Goal: Task Accomplishment & Management: Manage account settings

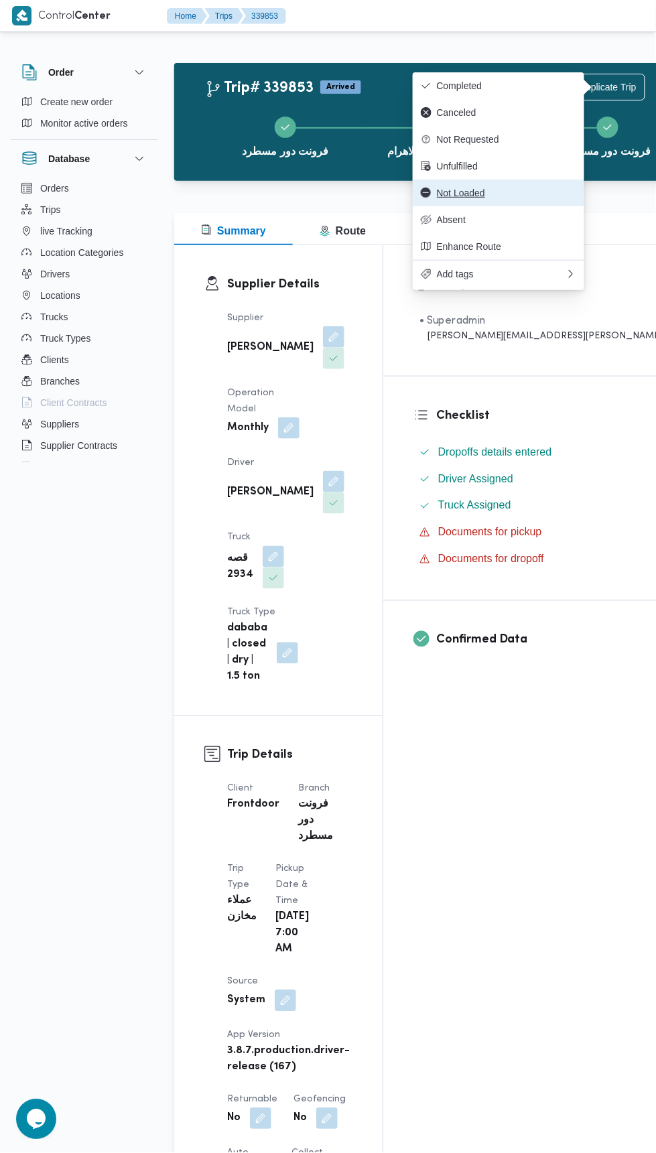
click at [546, 194] on span "Not Loaded" at bounding box center [506, 193] width 139 height 11
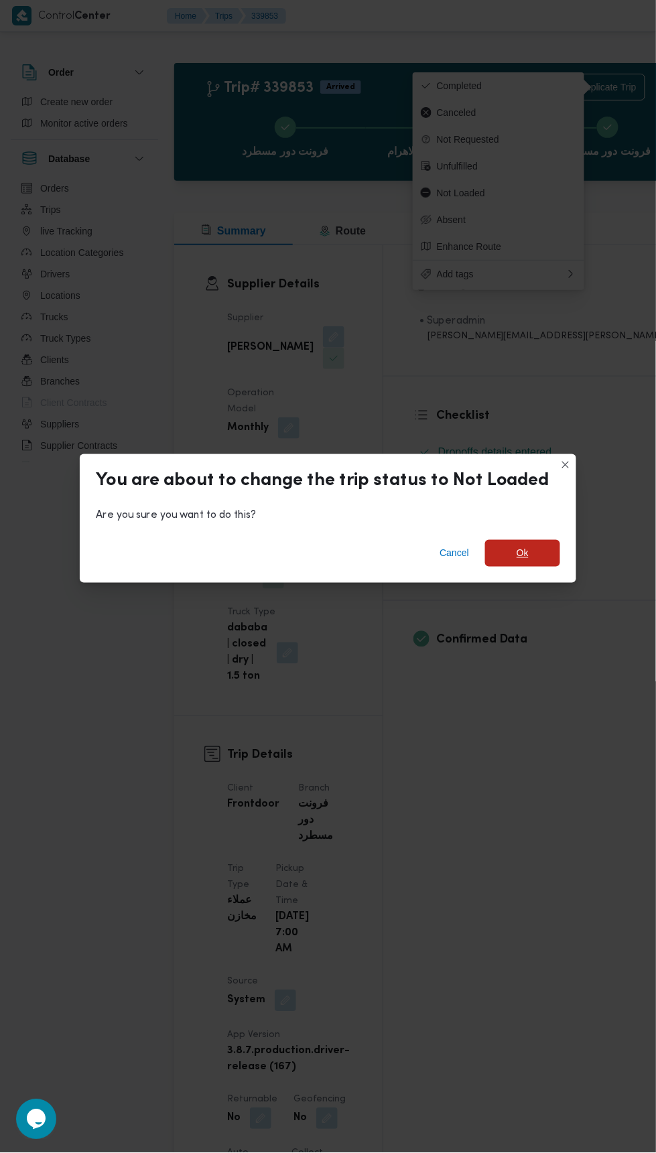
click at [534, 555] on span "Ok" at bounding box center [522, 553] width 75 height 27
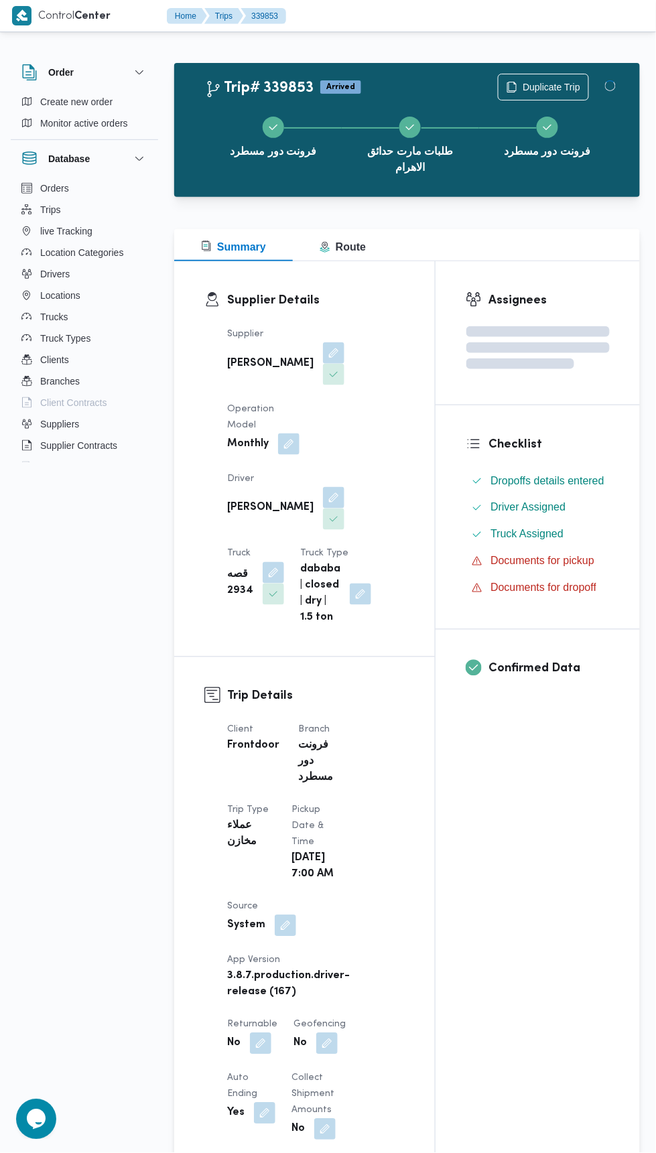
click at [518, 825] on div "Assignees Checklist Dropoffs details entered Driver Assigned Truck Assigned Doc…" at bounding box center [537, 1109] width 204 height 1696
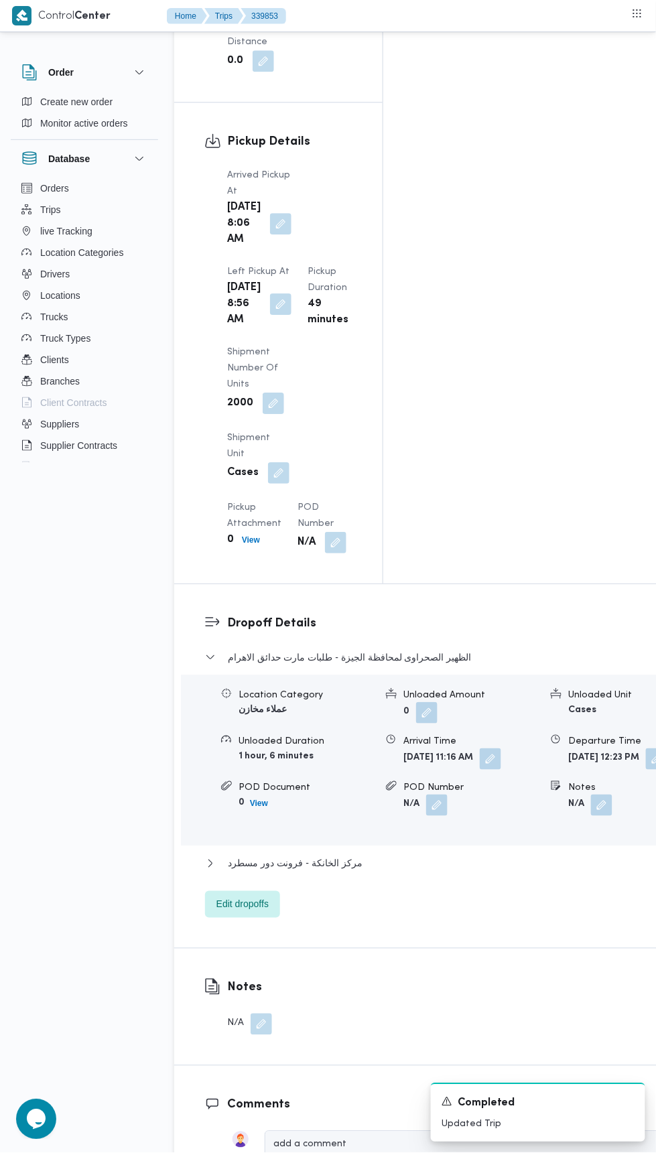
scroll to position [1654, 0]
click at [443, 854] on button "مركز الخانكة - فرونت دور مسطرد" at bounding box center [443, 862] width 477 height 16
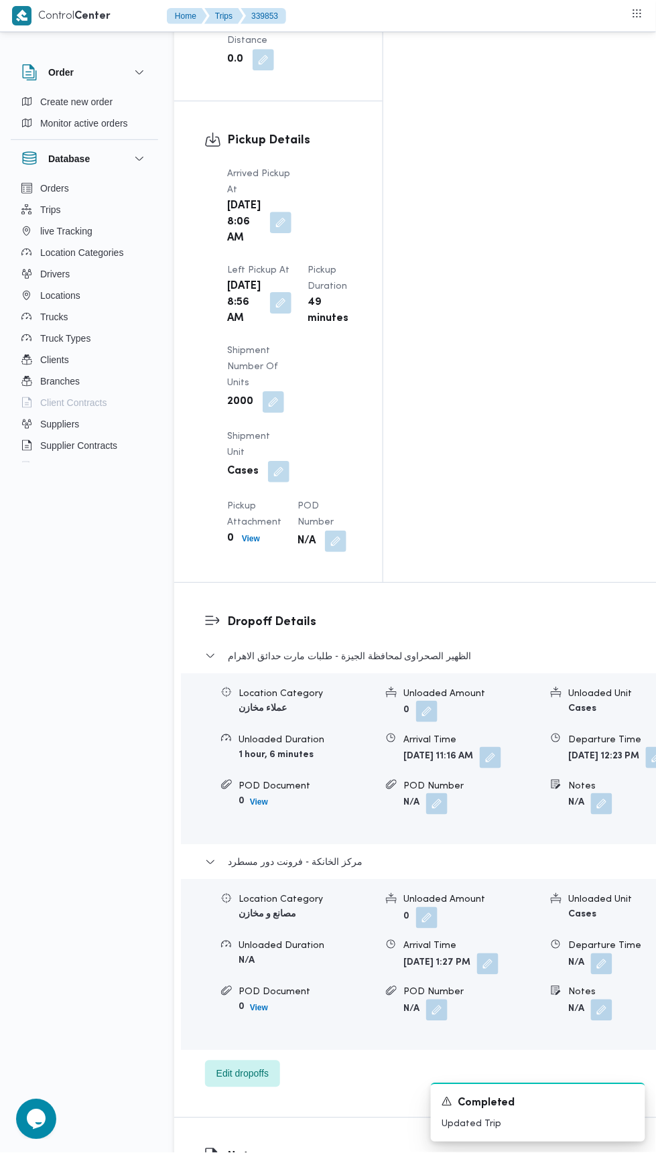
click at [477, 953] on button "button" at bounding box center [487, 963] width 21 height 21
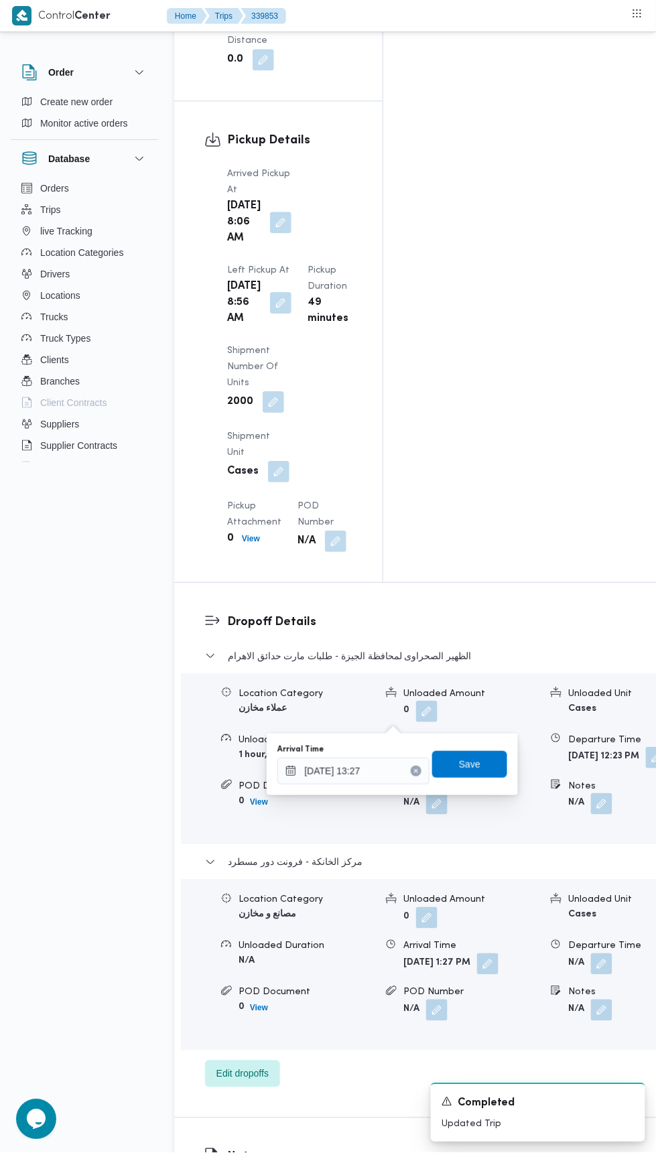
click at [418, 770] on icon "Clear input" at bounding box center [416, 770] width 3 height 3
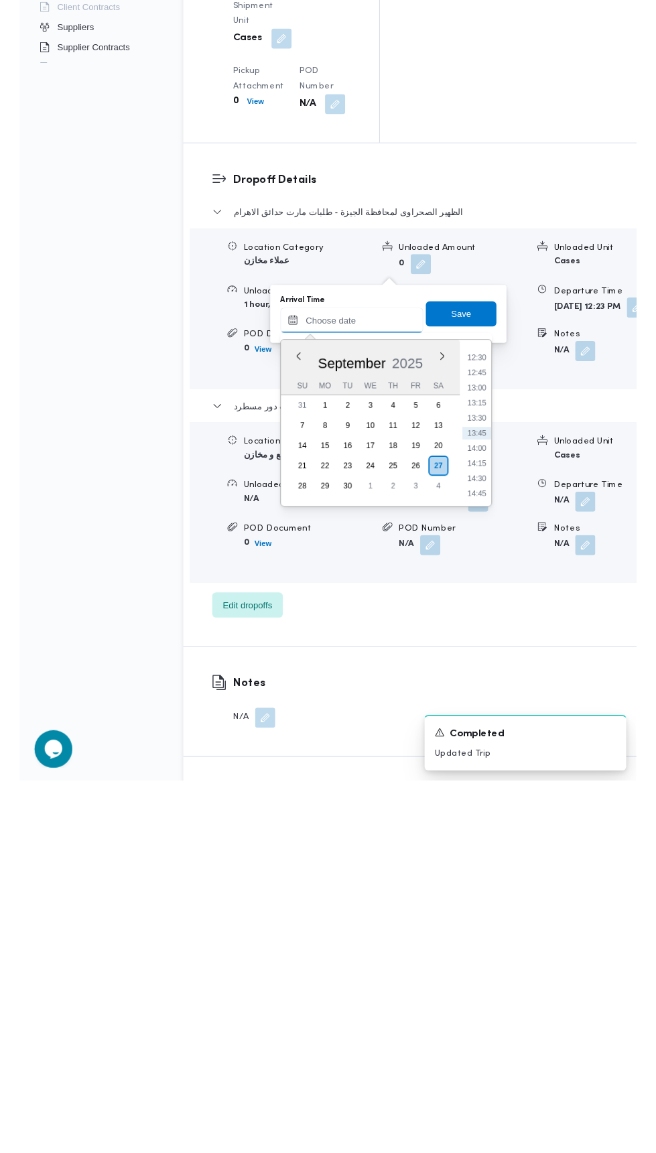
scroll to position [1689, 0]
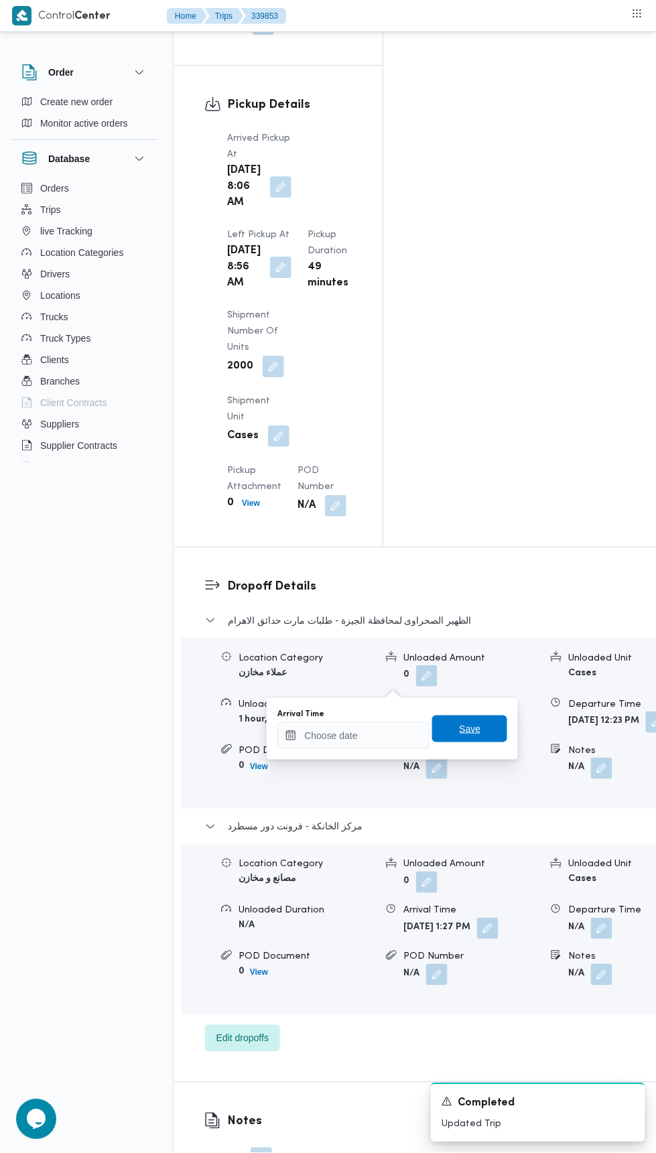
click at [482, 733] on span "Save" at bounding box center [469, 728] width 75 height 27
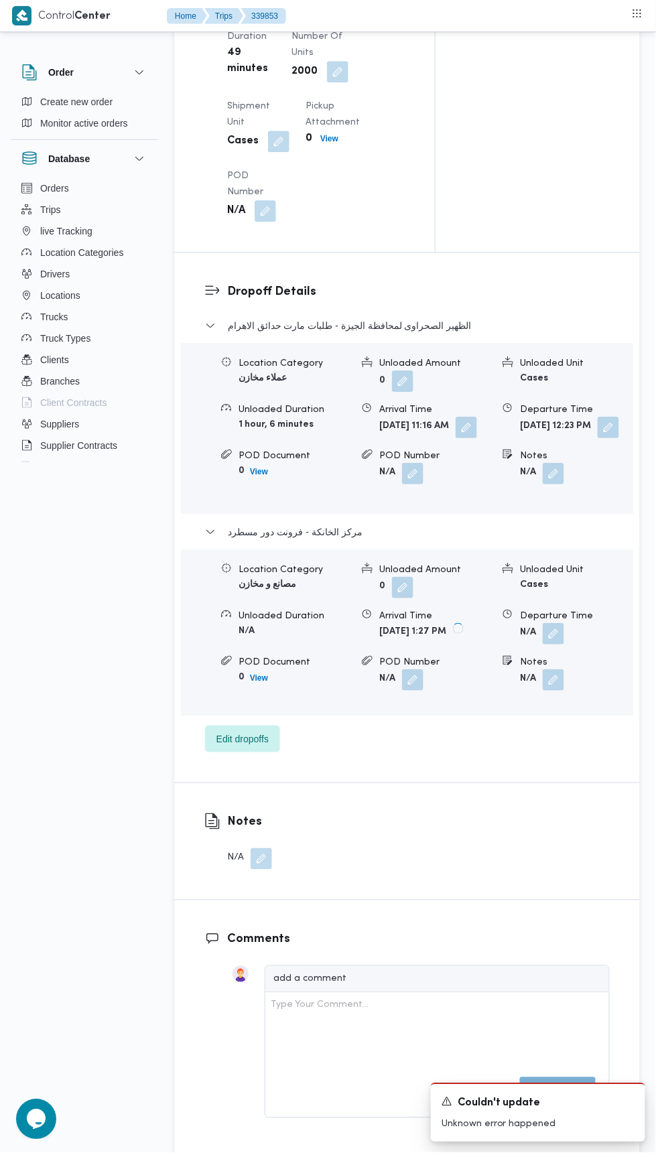
click at [597, 438] on button "button" at bounding box center [607, 427] width 21 height 21
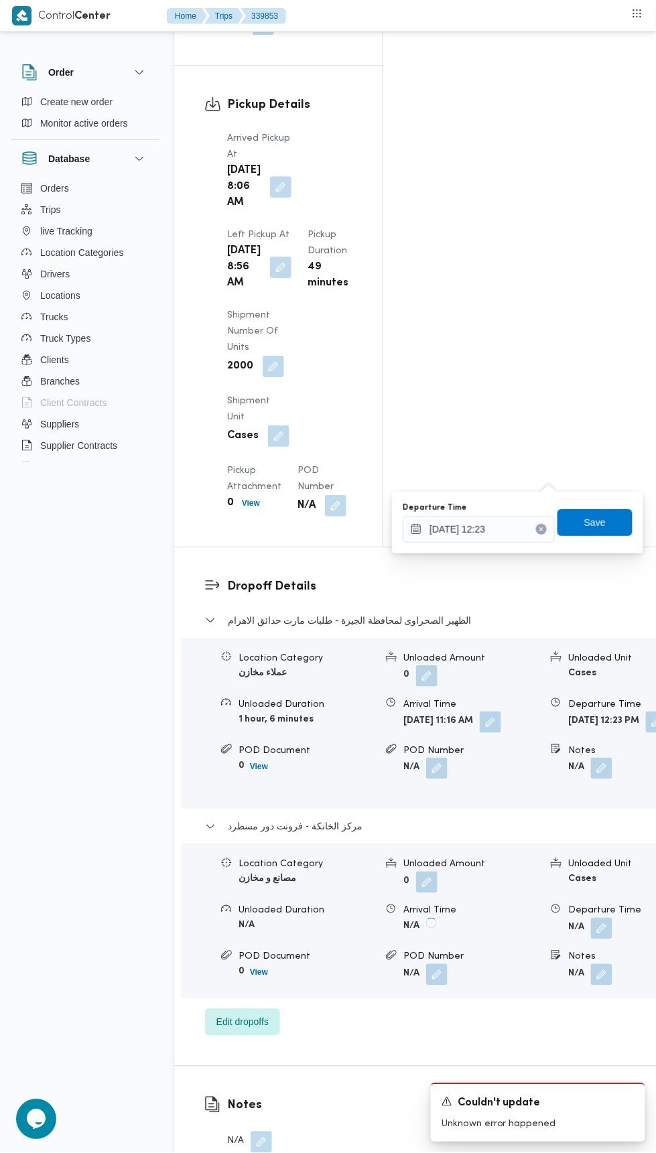
click at [543, 528] on icon "Clear input" at bounding box center [541, 528] width 3 height 3
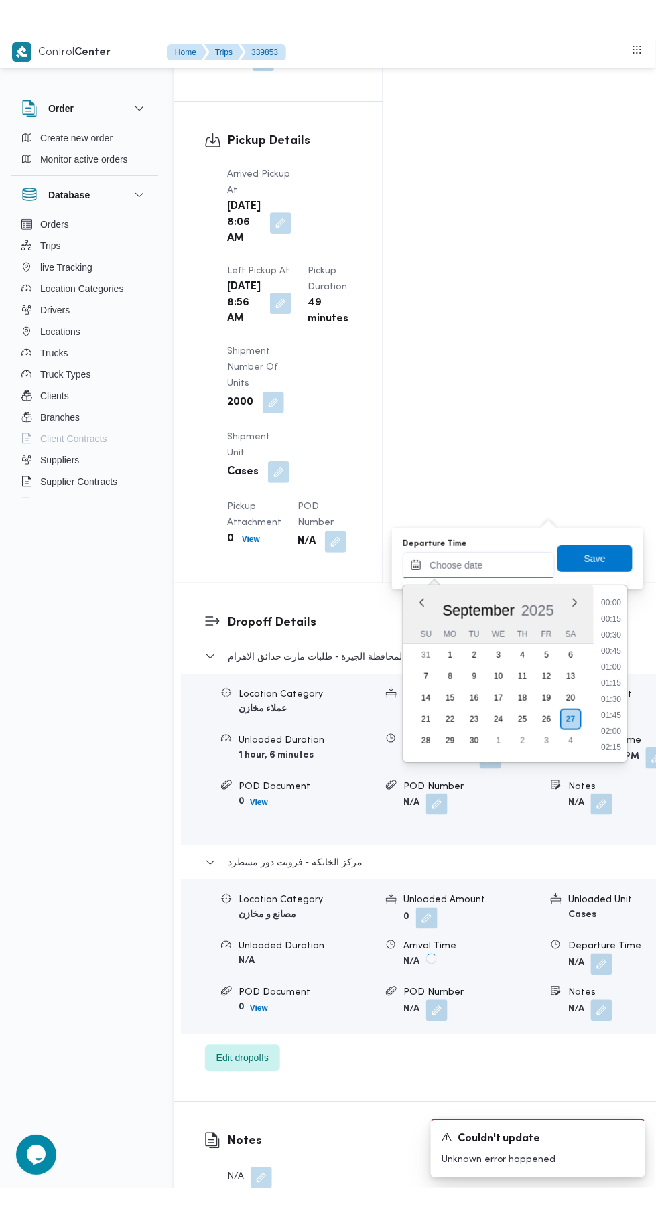
scroll to position [802, 0]
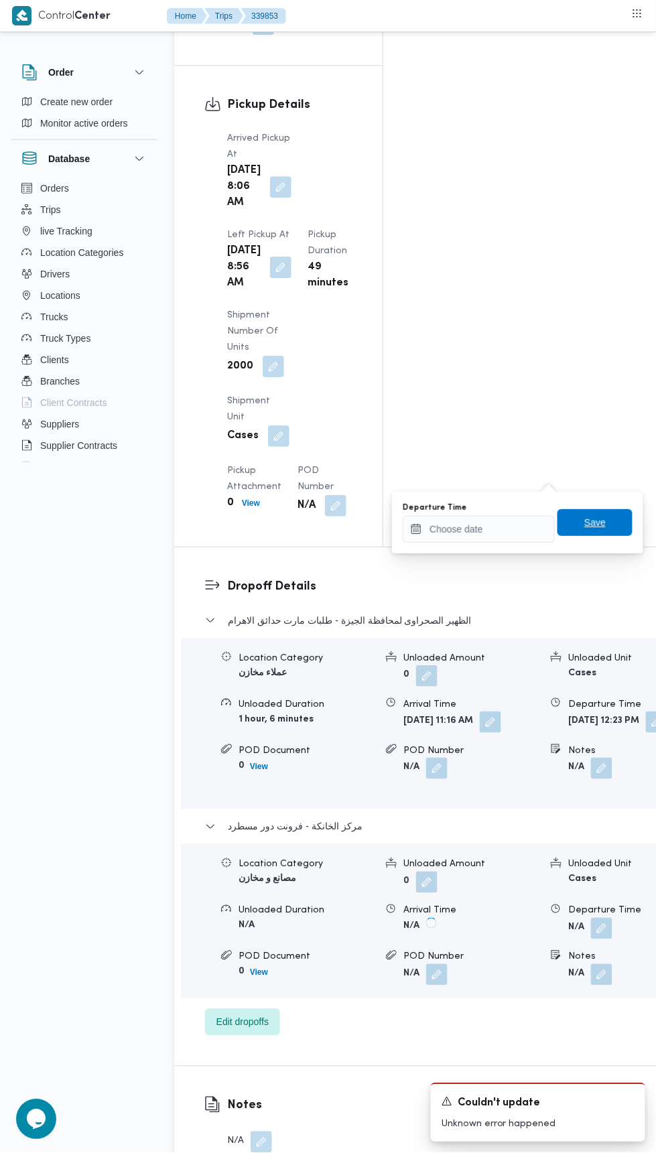
click at [605, 515] on span "Save" at bounding box center [594, 522] width 21 height 16
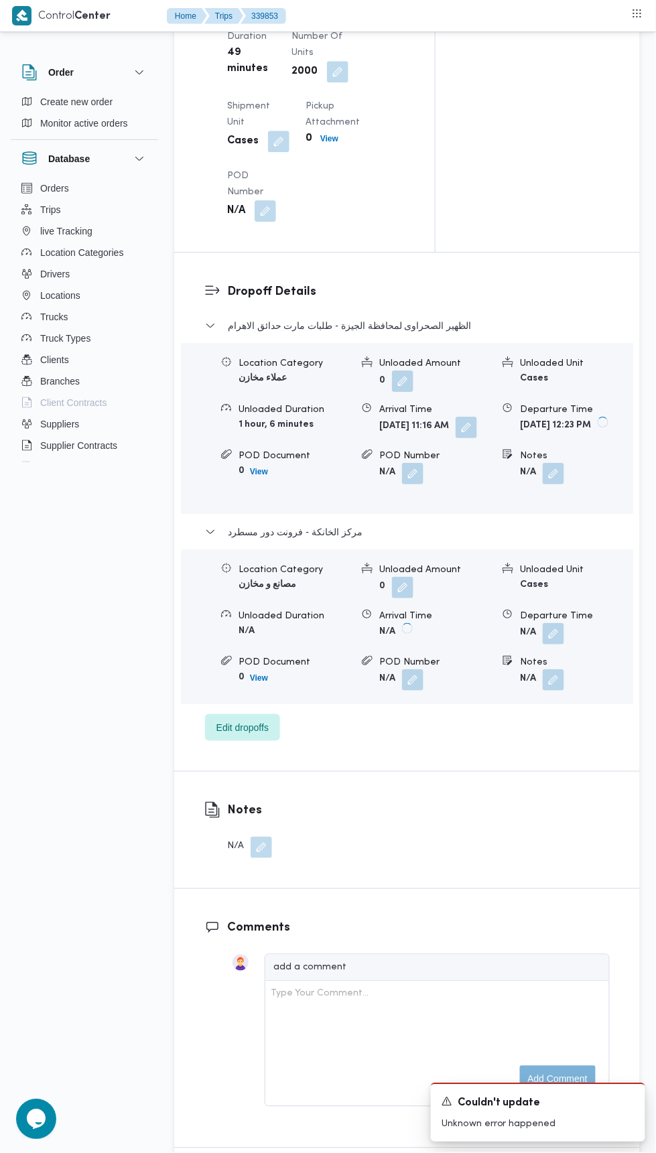
click at [455, 438] on button "button" at bounding box center [465, 427] width 21 height 21
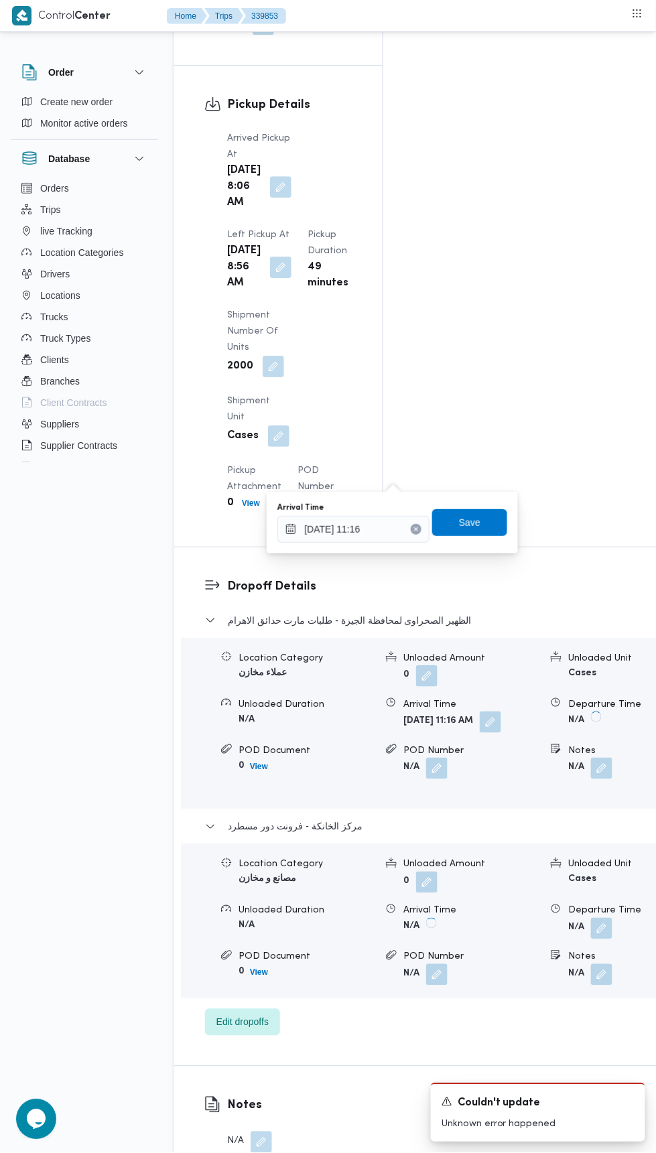
click at [418, 528] on icon "Clear input" at bounding box center [416, 528] width 3 height 3
click at [492, 530] on span "Save" at bounding box center [469, 522] width 75 height 27
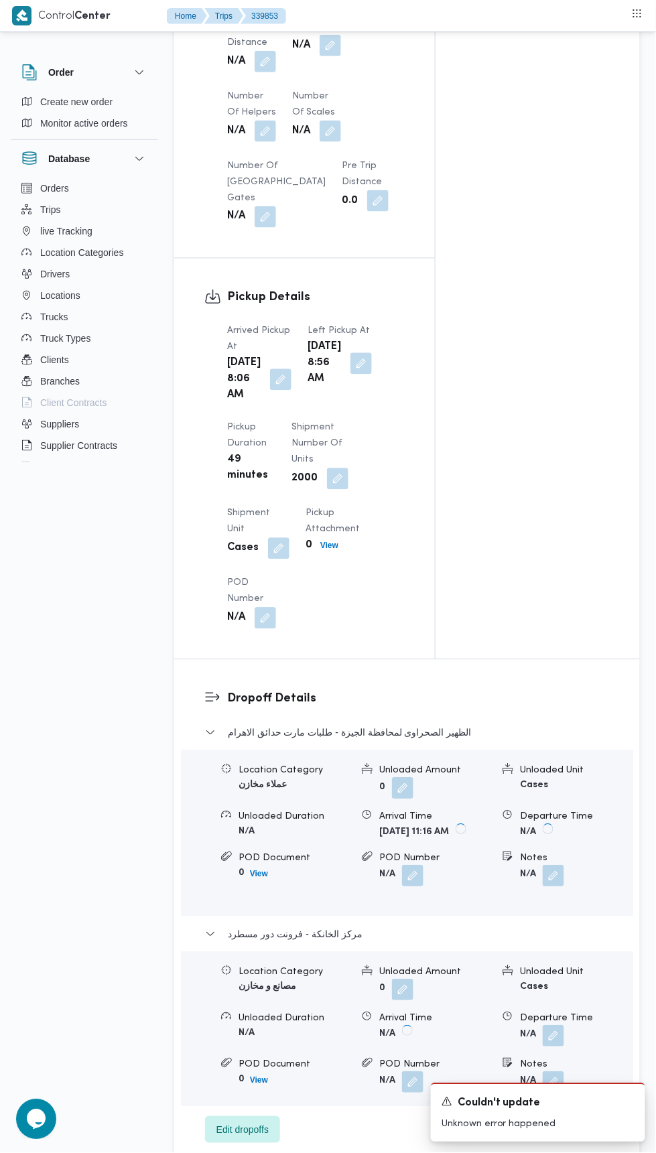
scroll to position [1232, 0]
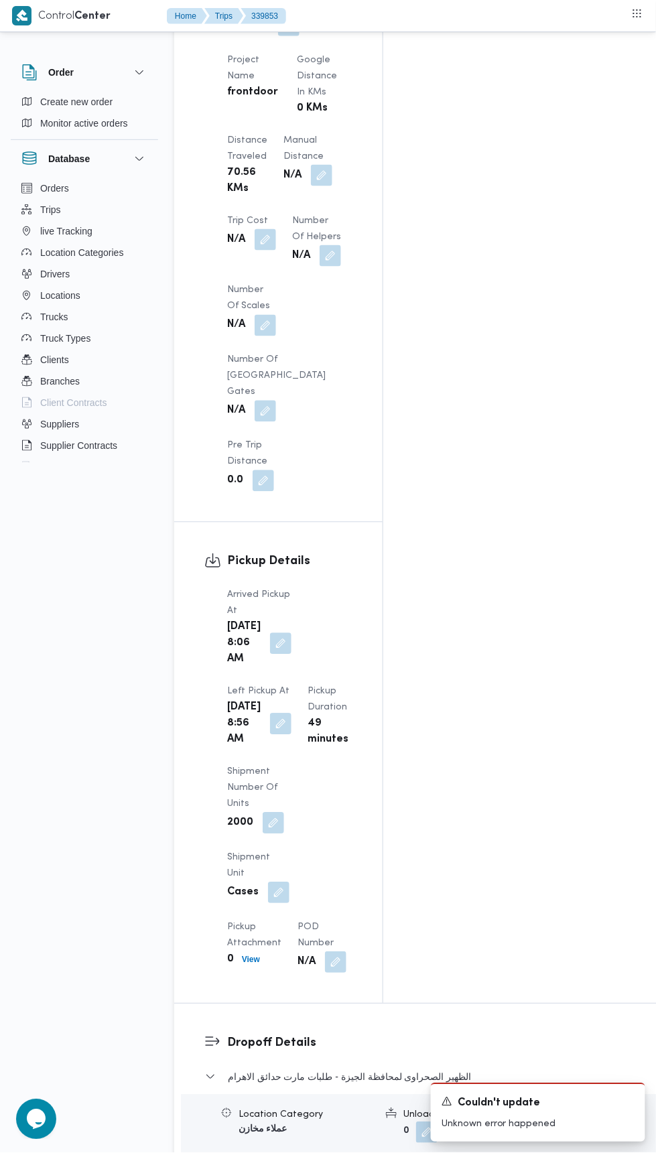
click at [291, 713] on button "button" at bounding box center [280, 723] width 21 height 21
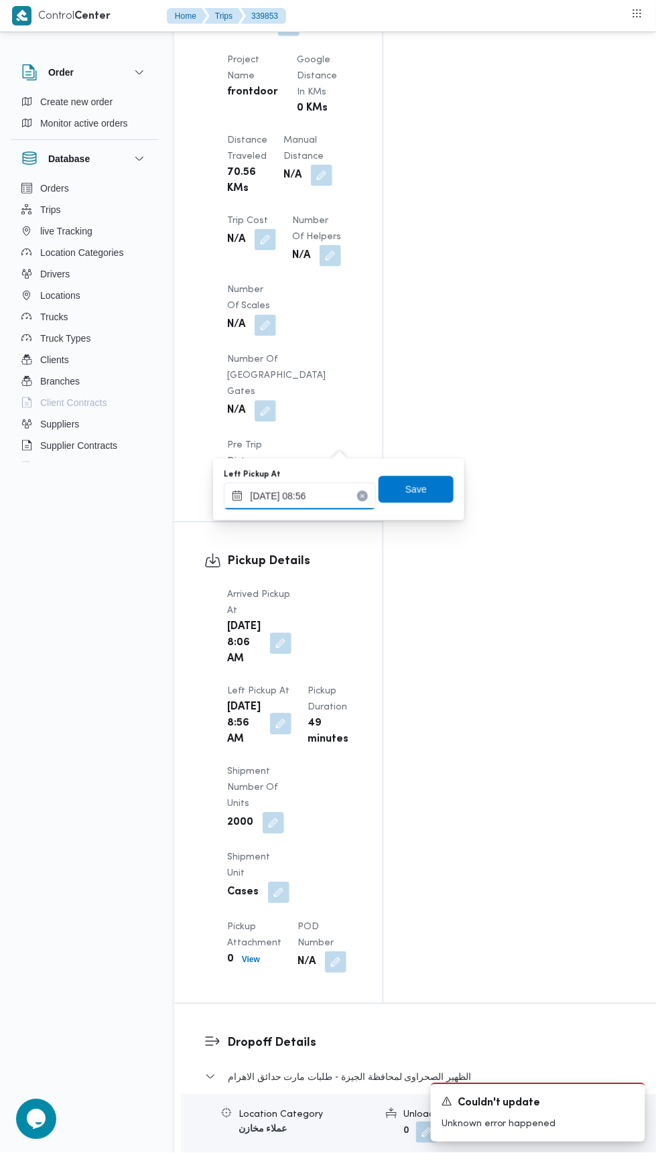
click at [324, 496] on input "[DATE] 08:56" at bounding box center [300, 496] width 152 height 27
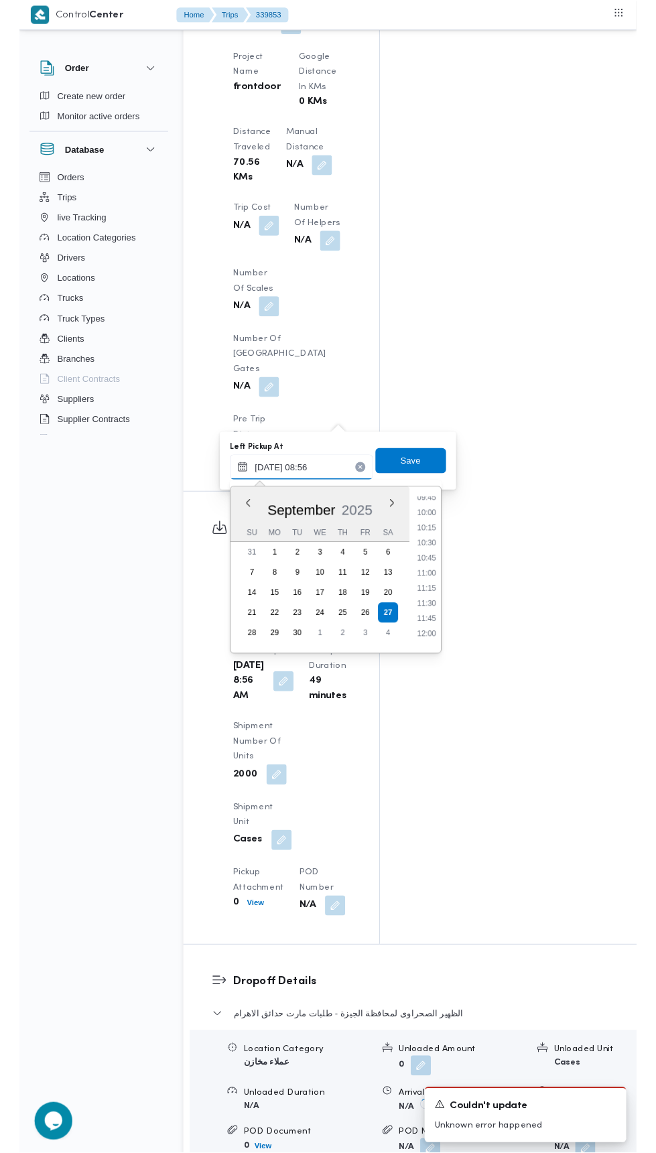
scroll to position [634, 0]
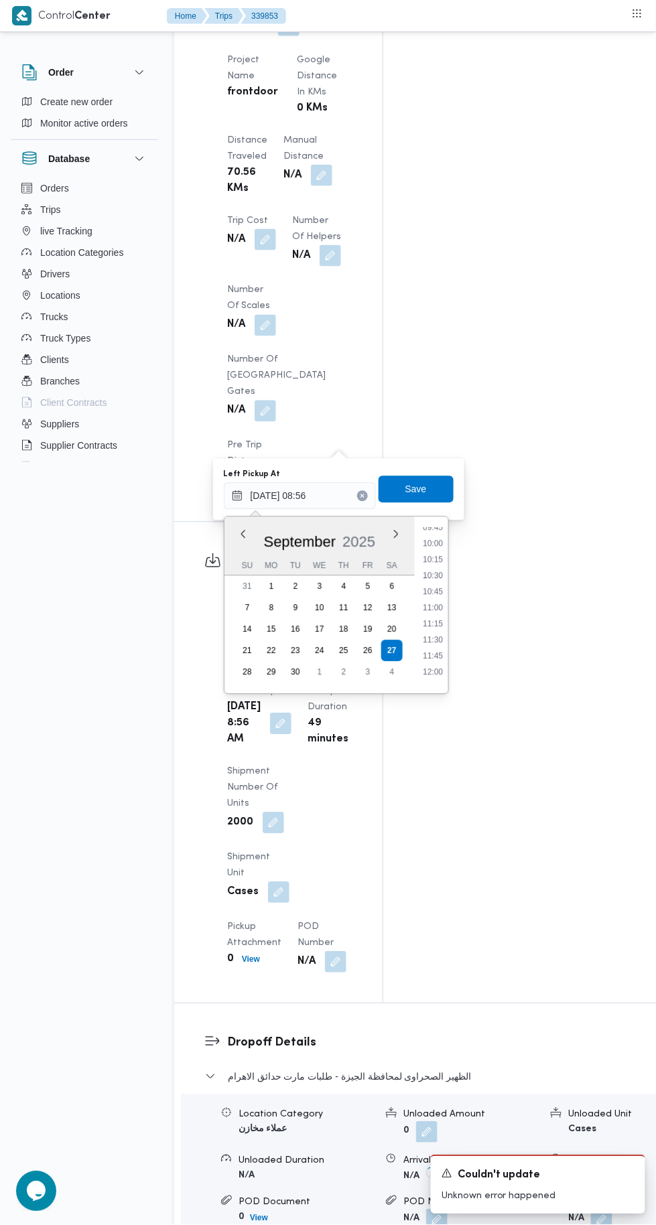
click at [431, 675] on li "12:00" at bounding box center [432, 672] width 31 height 13
type input "[DATE] 12:00"
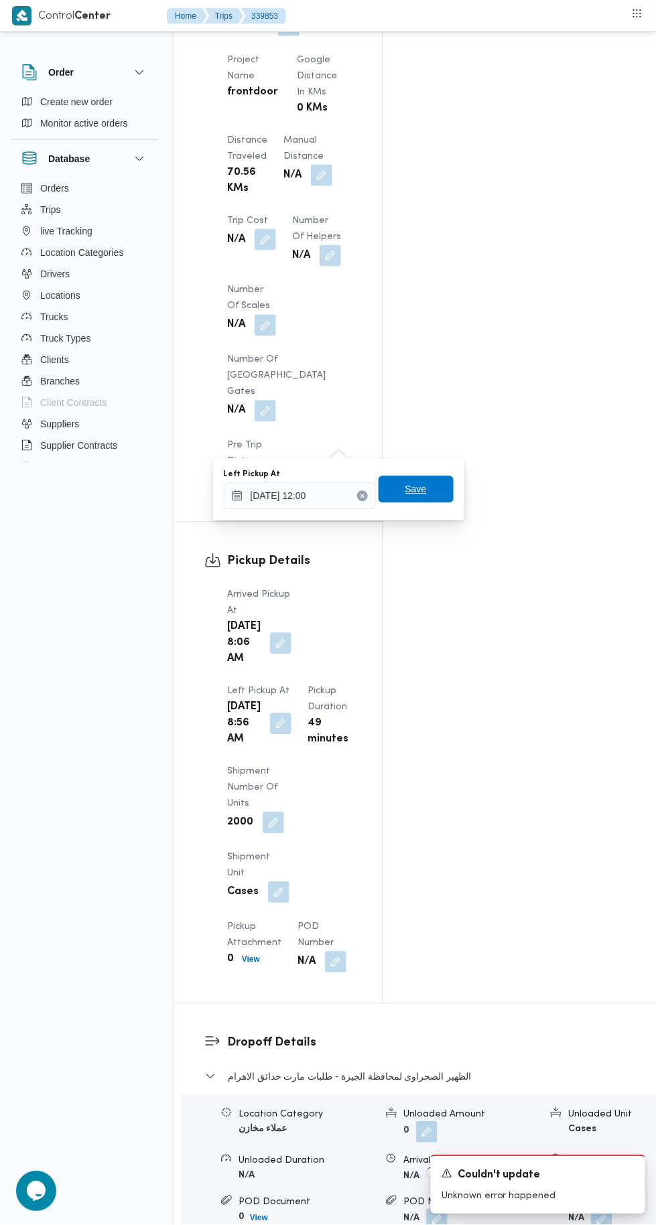
click at [443, 498] on span "Save" at bounding box center [415, 489] width 75 height 27
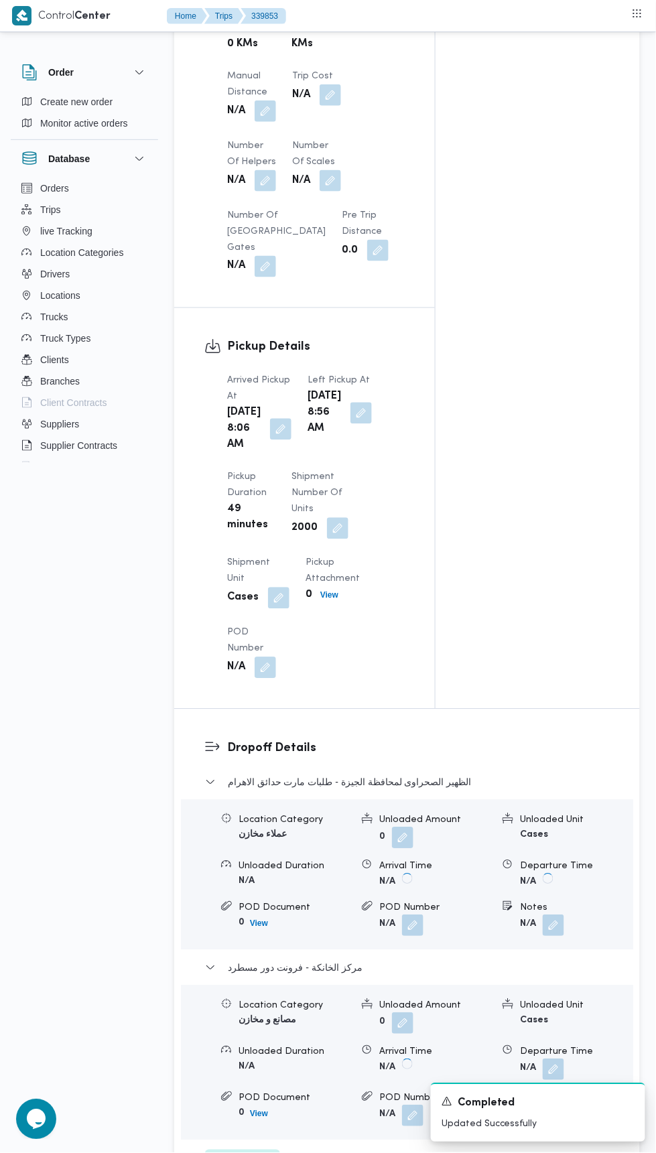
scroll to position [0, 0]
